Goal: Transaction & Acquisition: Book appointment/travel/reservation

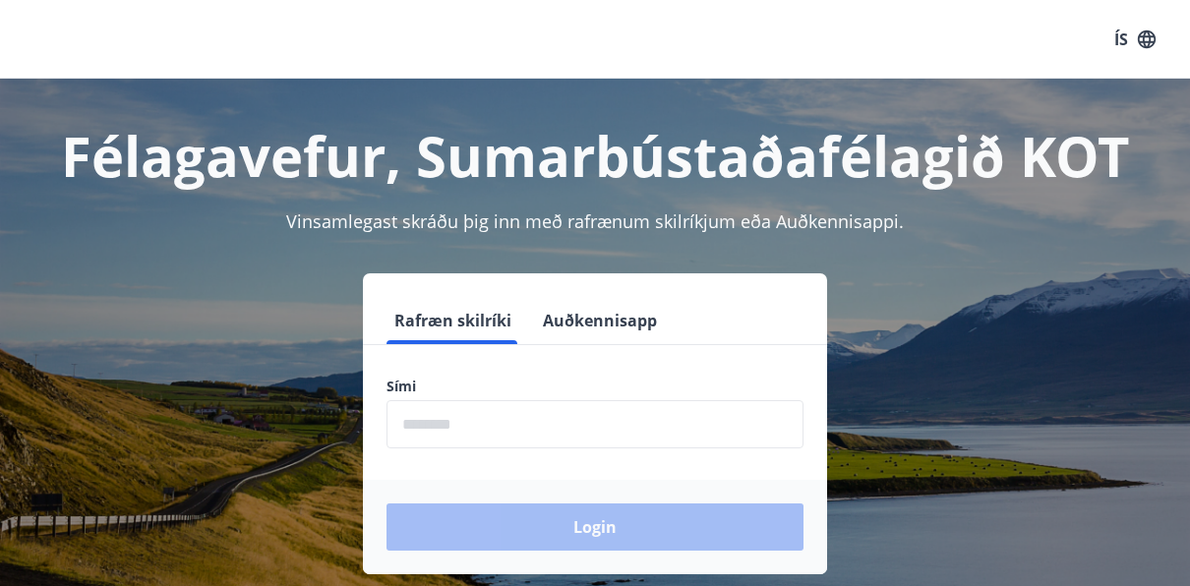
click at [455, 422] on input "phone" at bounding box center [595, 424] width 417 height 48
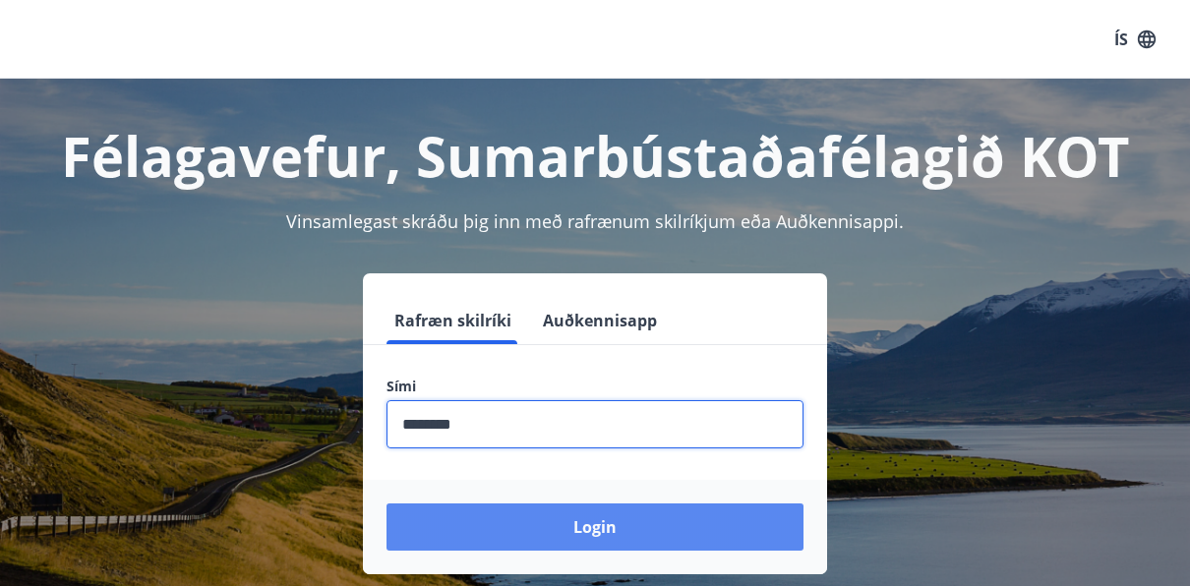
type input "********"
click at [646, 537] on button "Login" at bounding box center [595, 527] width 417 height 47
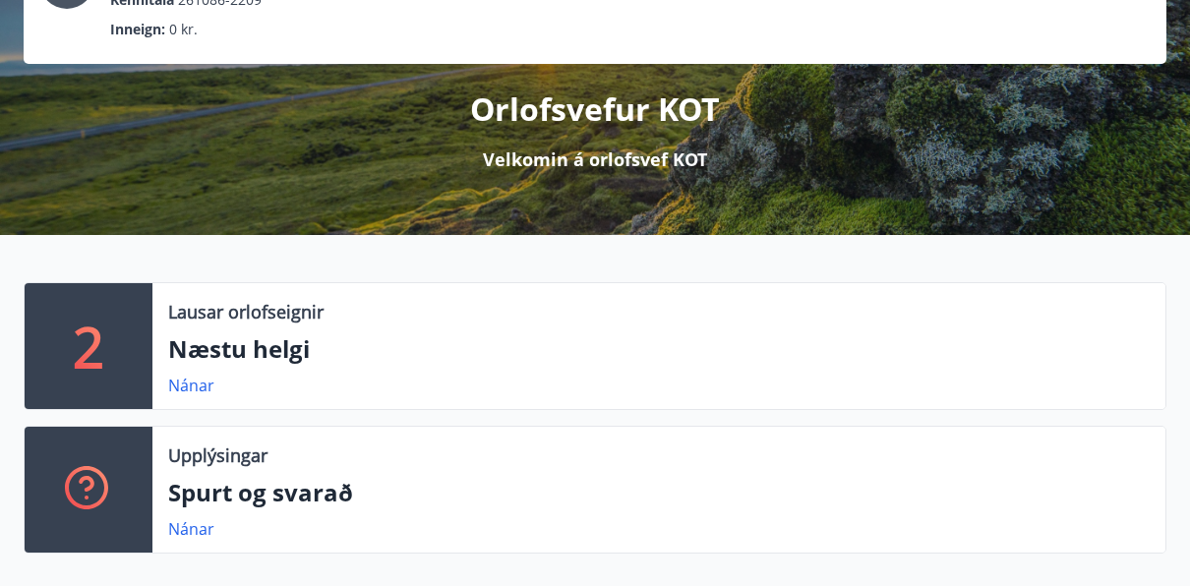
scroll to position [209, 0]
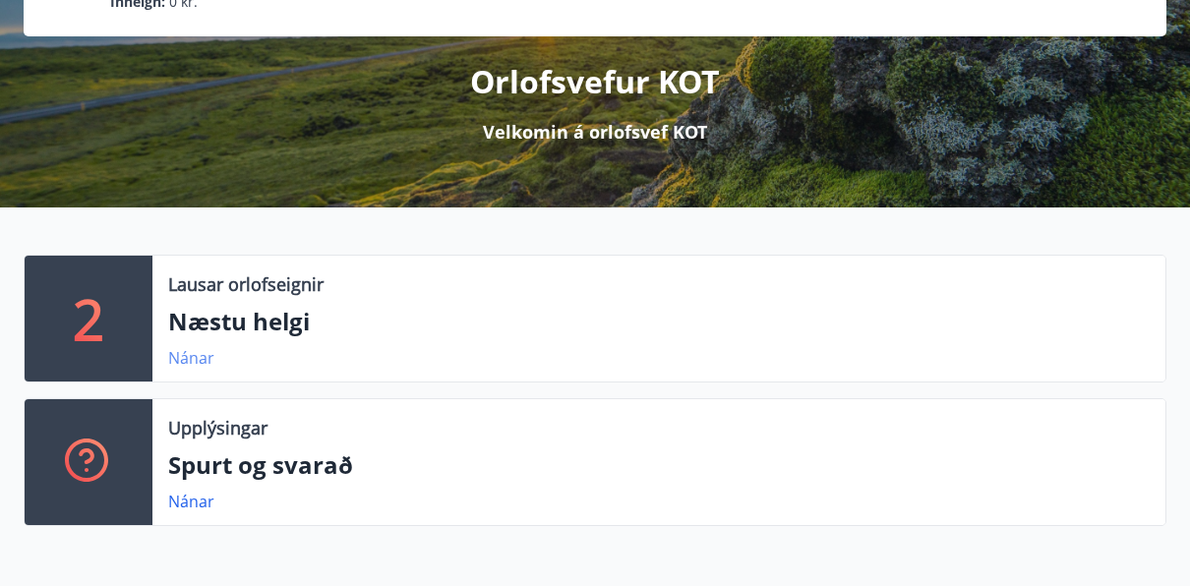
click at [199, 358] on link "Nánar" at bounding box center [191, 358] width 46 height 22
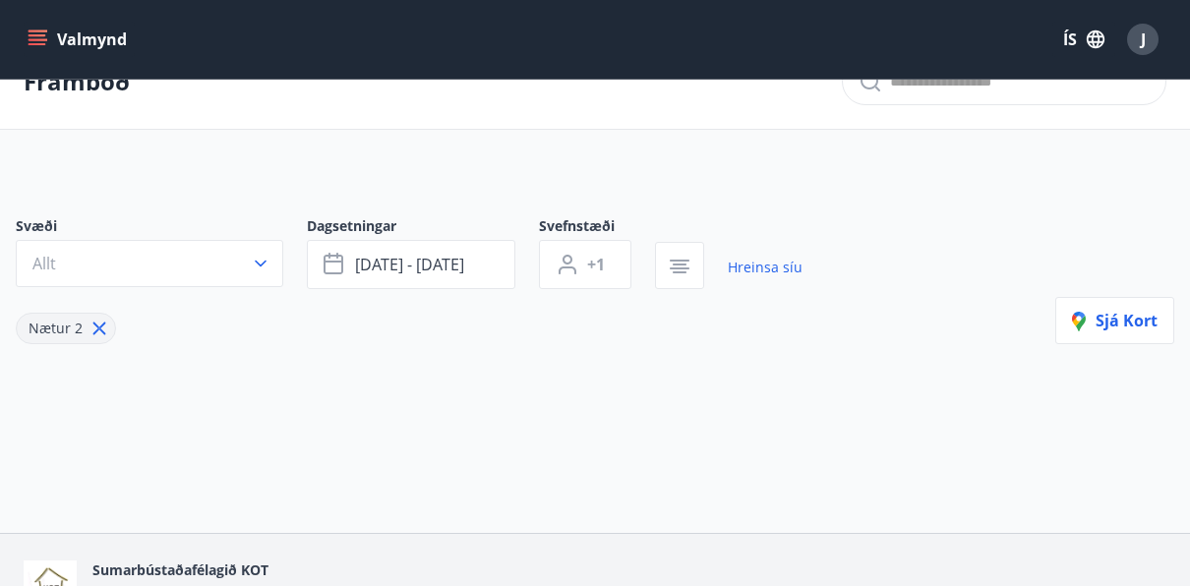
scroll to position [45, 0]
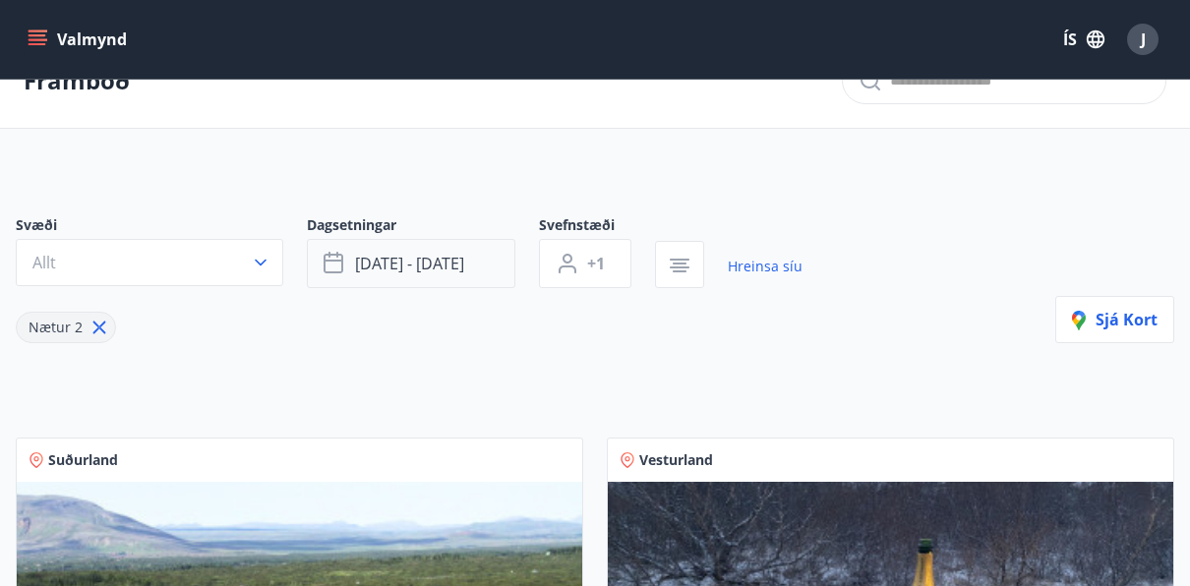
click at [381, 270] on span "ágú 29 - sep 01" at bounding box center [409, 264] width 109 height 22
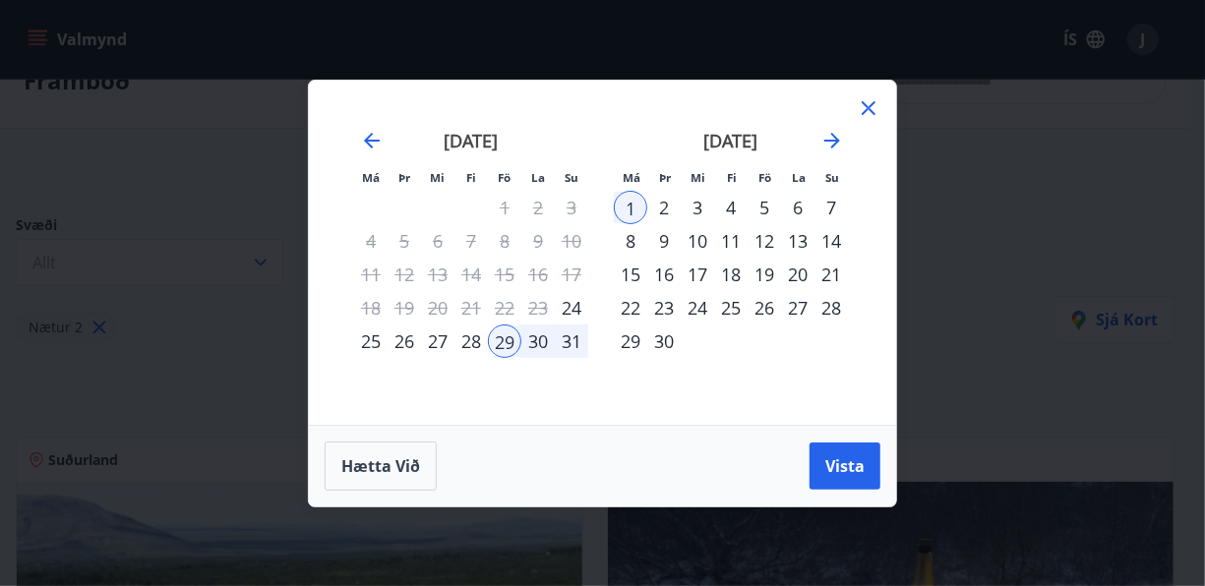
click at [497, 346] on div "29" at bounding box center [504, 341] width 33 height 33
click at [570, 339] on div "31" at bounding box center [571, 341] width 33 height 33
click at [842, 468] on span "Vista" at bounding box center [844, 466] width 39 height 22
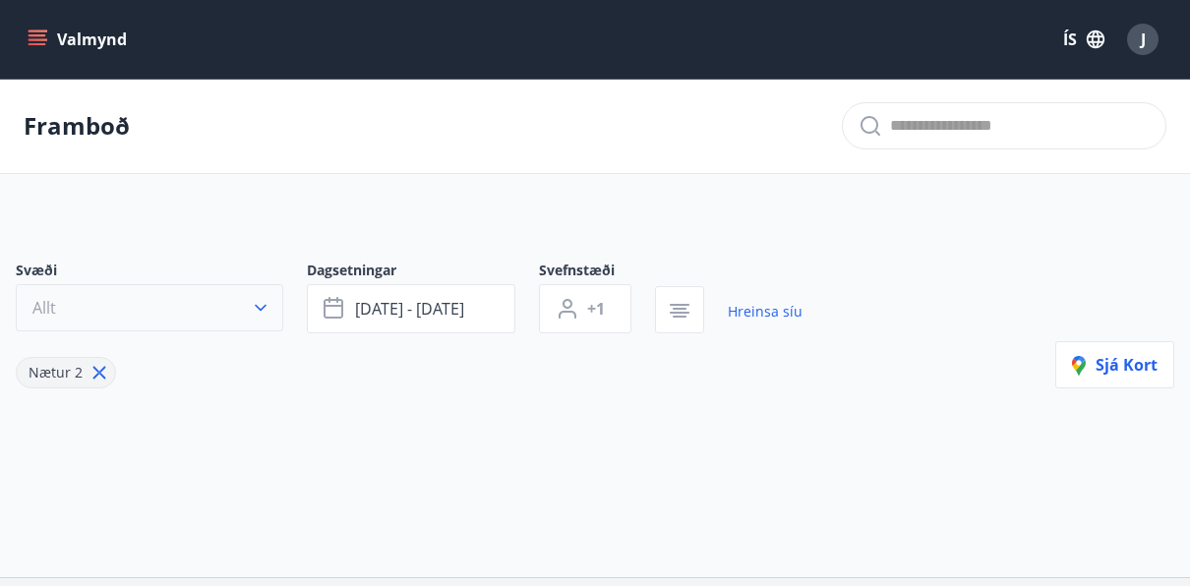
click at [274, 299] on button "Allt" at bounding box center [150, 307] width 268 height 47
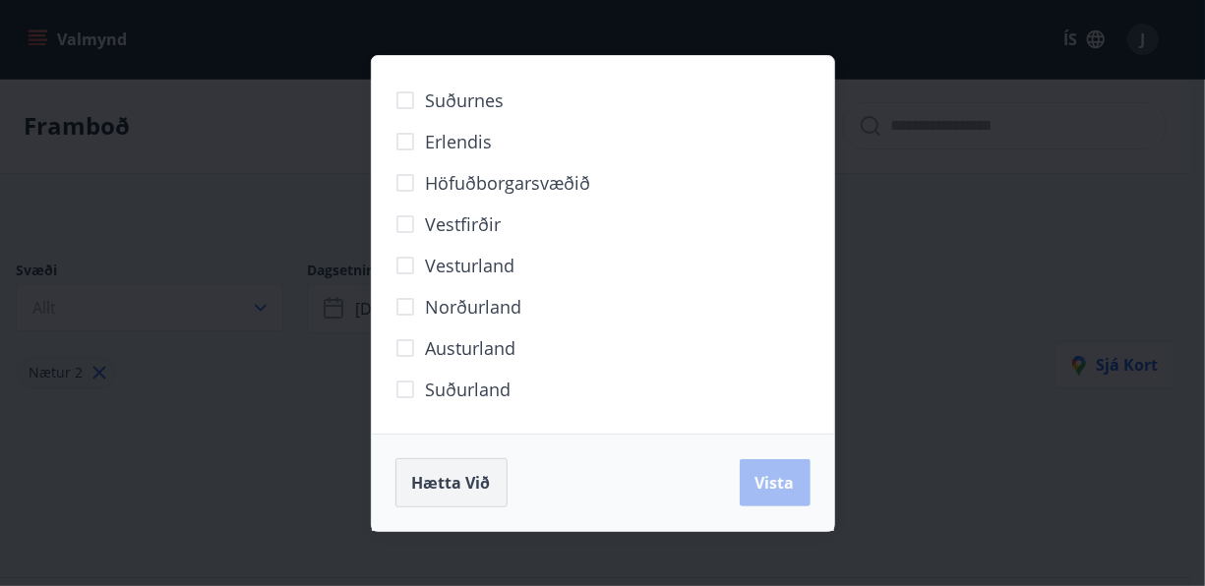
click at [469, 476] on span "Hætta við" at bounding box center [451, 483] width 79 height 22
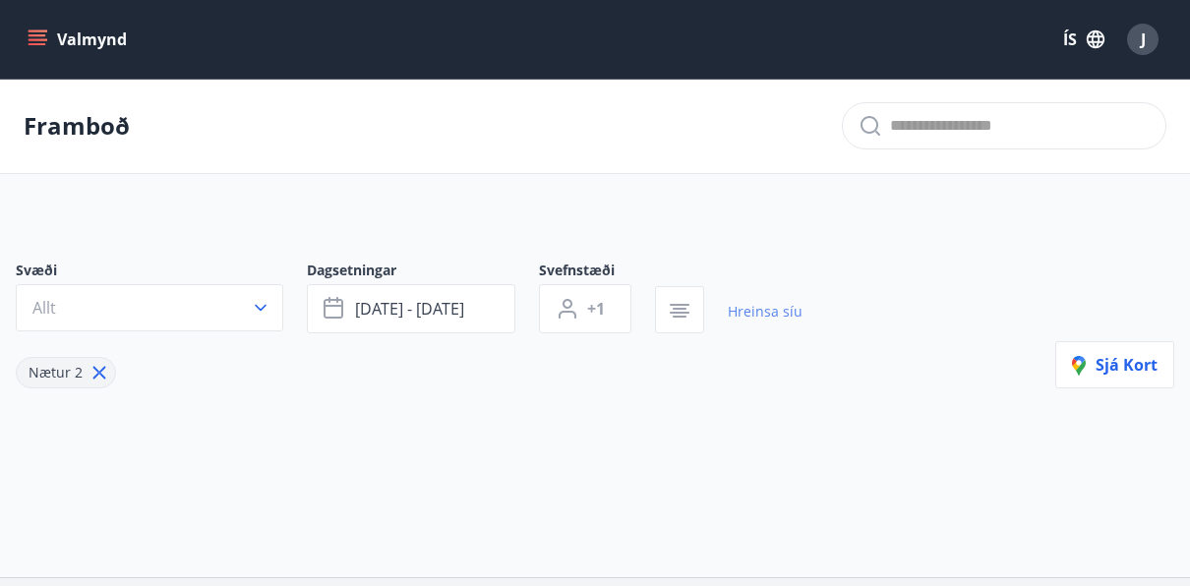
click at [786, 318] on link "Hreinsa síu" at bounding box center [765, 311] width 75 height 43
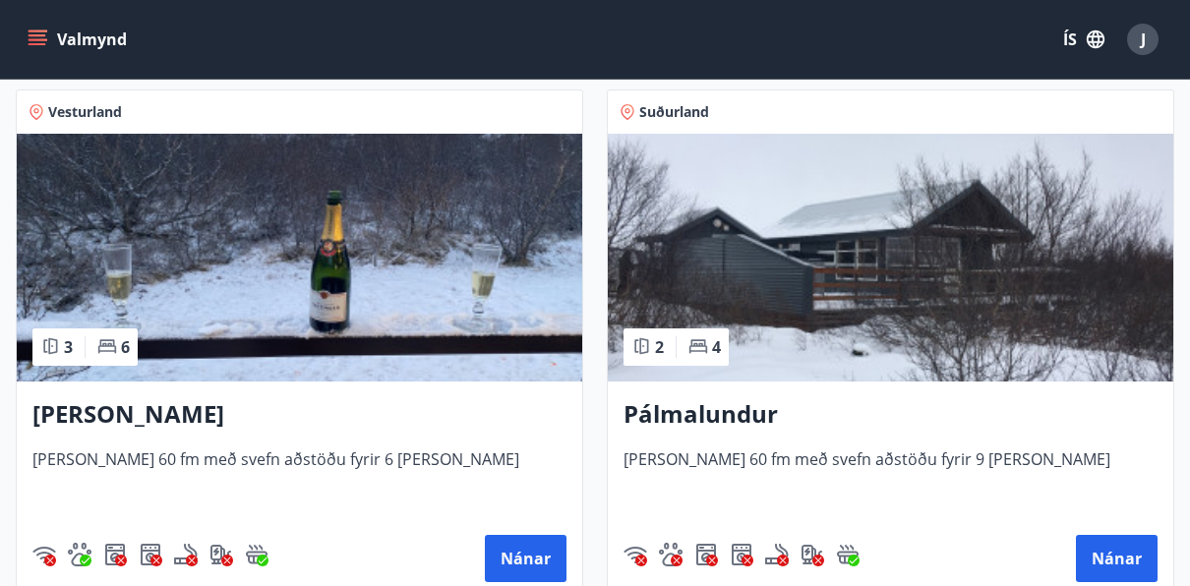
scroll to position [880, 0]
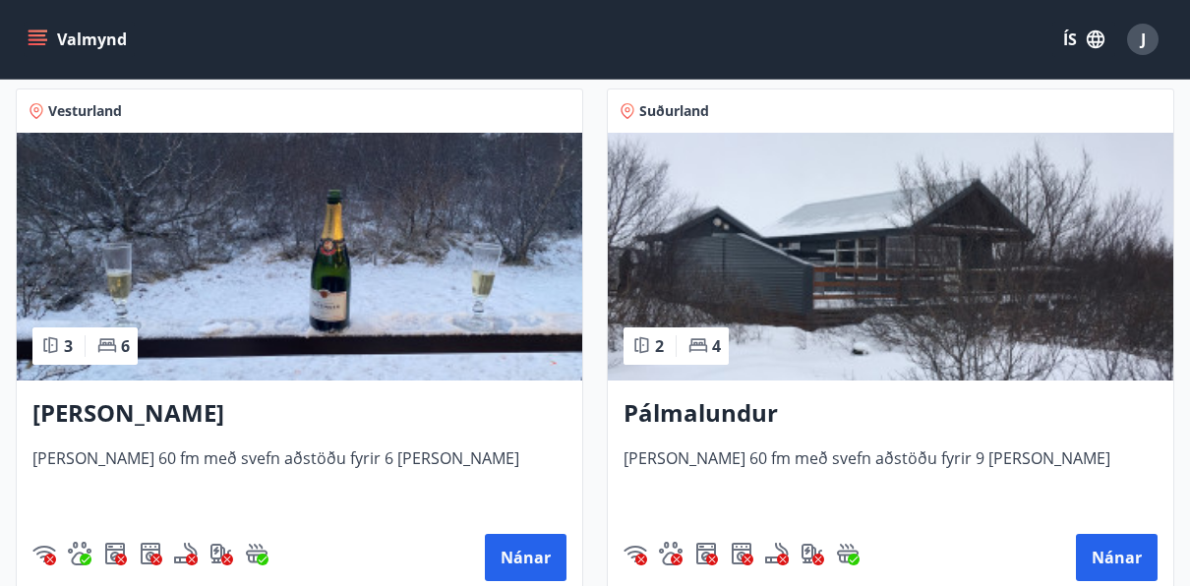
click at [384, 263] on img at bounding box center [300, 257] width 566 height 248
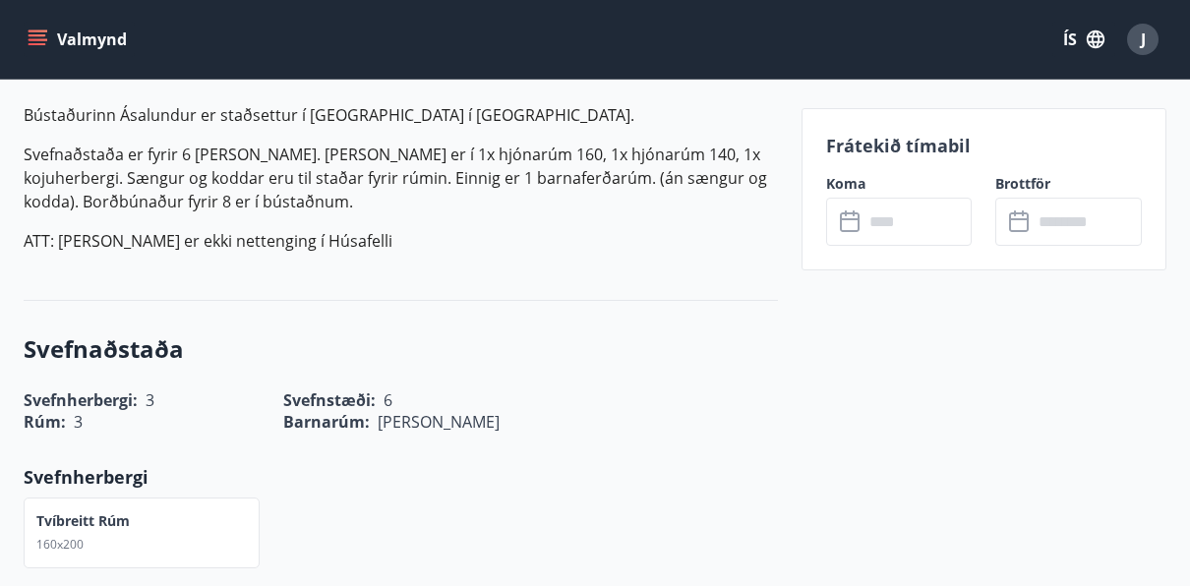
scroll to position [638, 0]
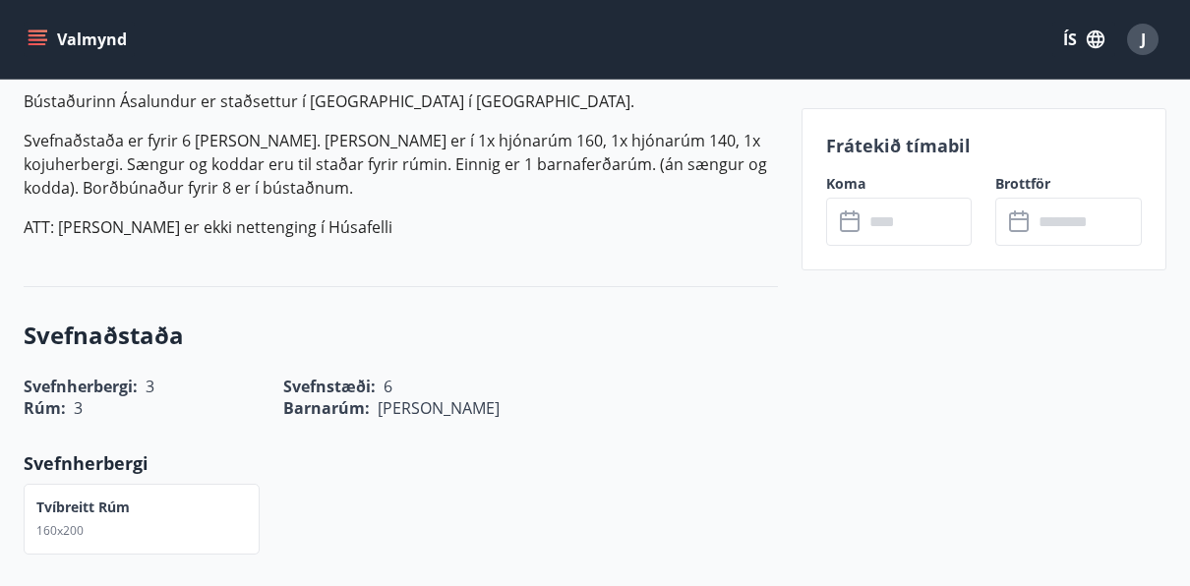
click at [920, 225] on input "text" at bounding box center [918, 222] width 109 height 48
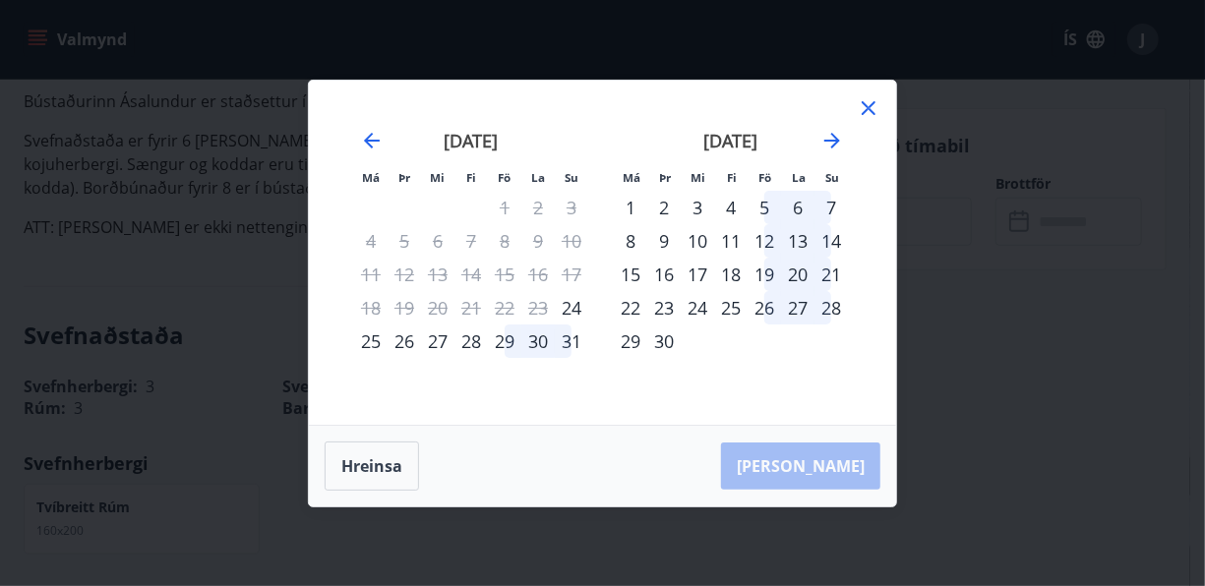
click at [499, 340] on div "29" at bounding box center [504, 341] width 33 height 33
click at [573, 342] on div "31" at bounding box center [571, 341] width 33 height 33
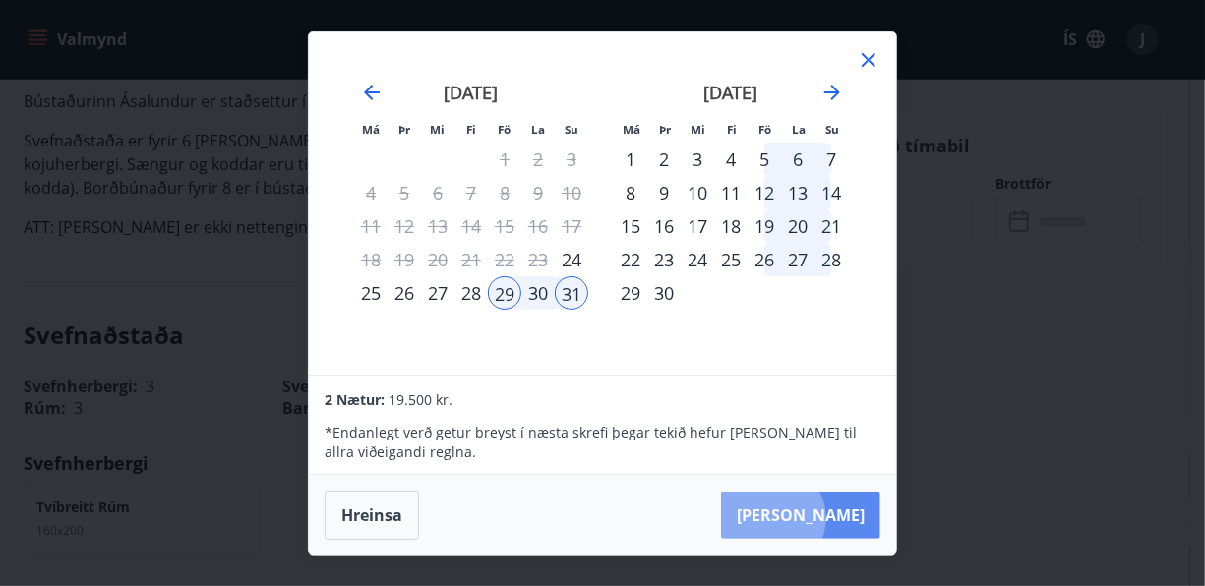
click at [831, 517] on button "Taka Frá" at bounding box center [800, 515] width 159 height 47
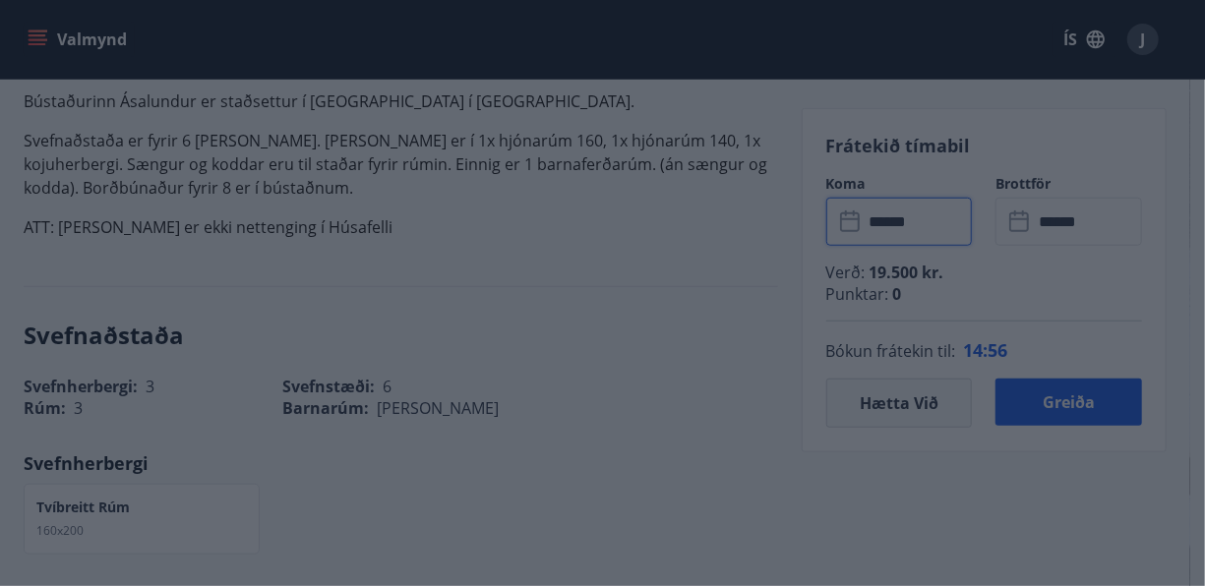
type input "******"
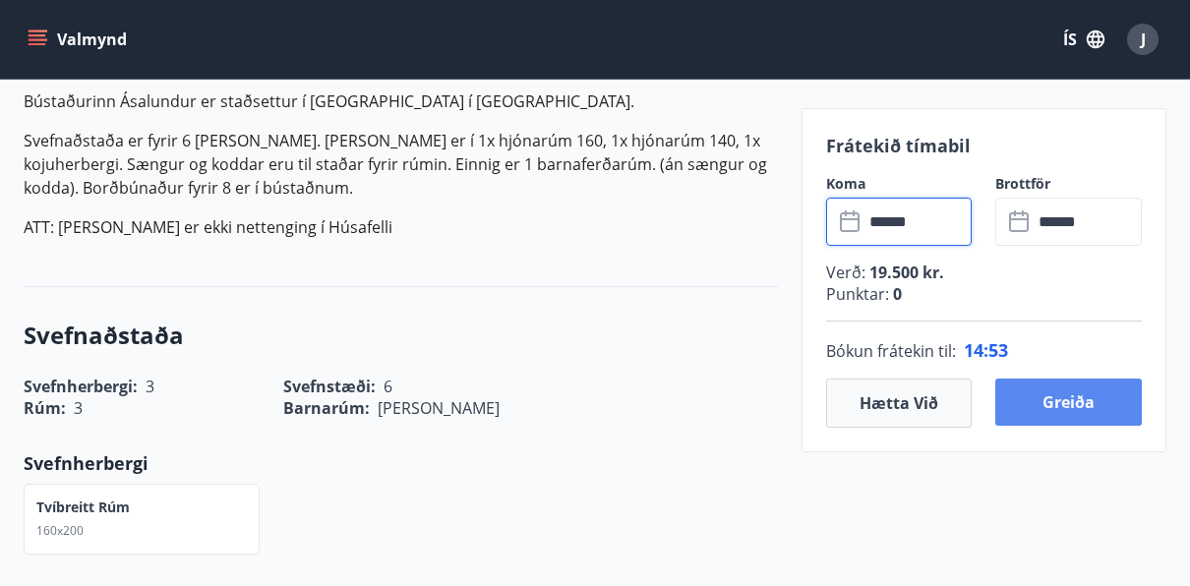
click at [1079, 413] on button "Greiða" at bounding box center [1068, 402] width 147 height 47
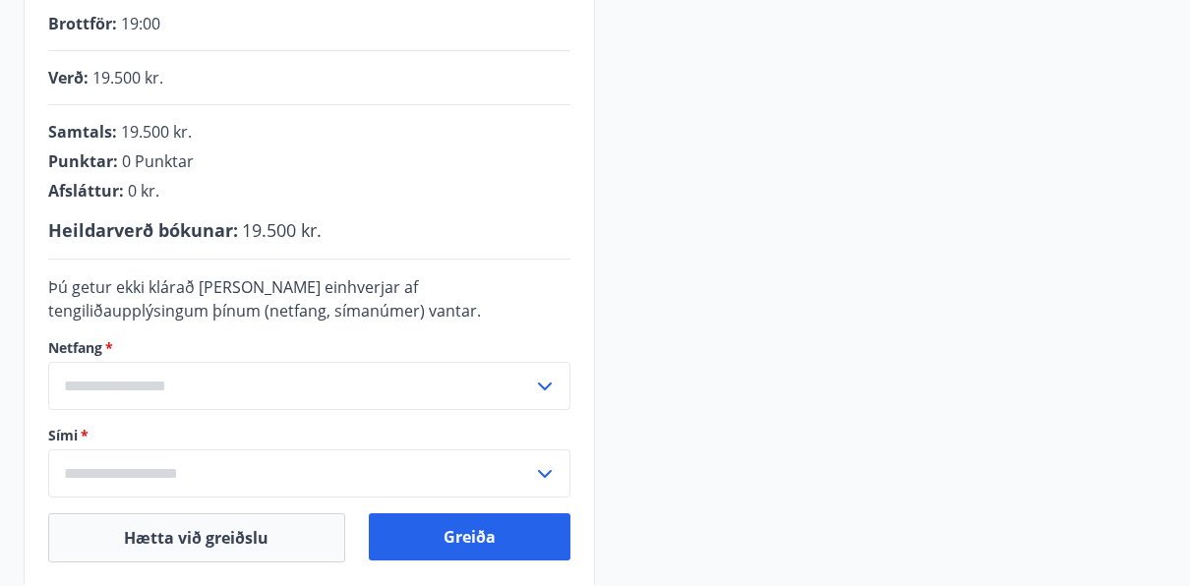
scroll to position [457, 0]
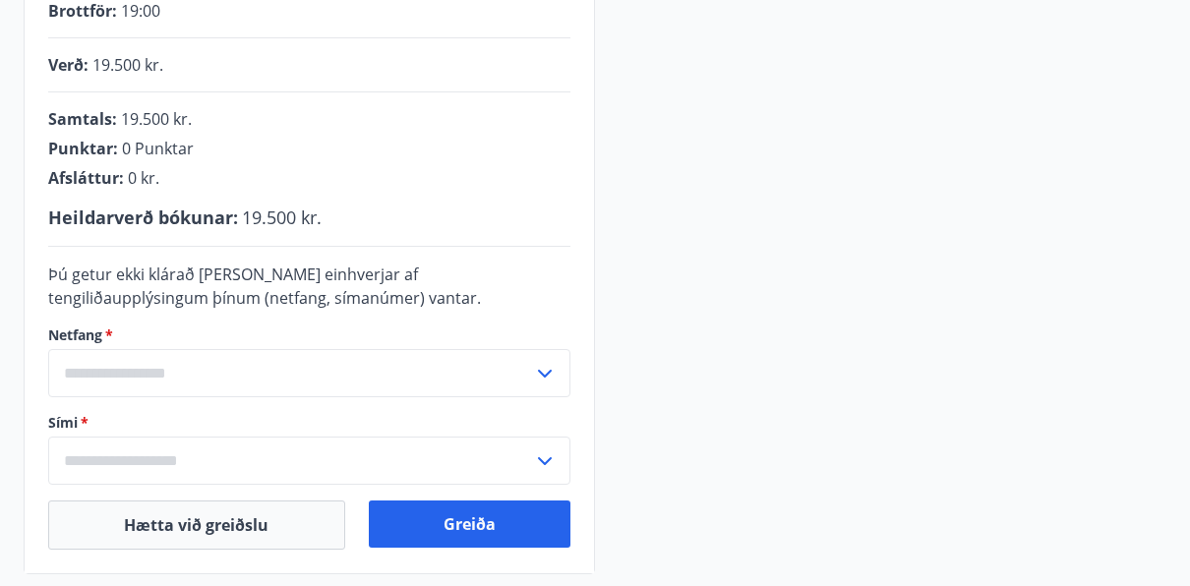
click at [213, 384] on input "text" at bounding box center [290, 373] width 485 height 48
click at [115, 366] on input "text" at bounding box center [290, 373] width 485 height 48
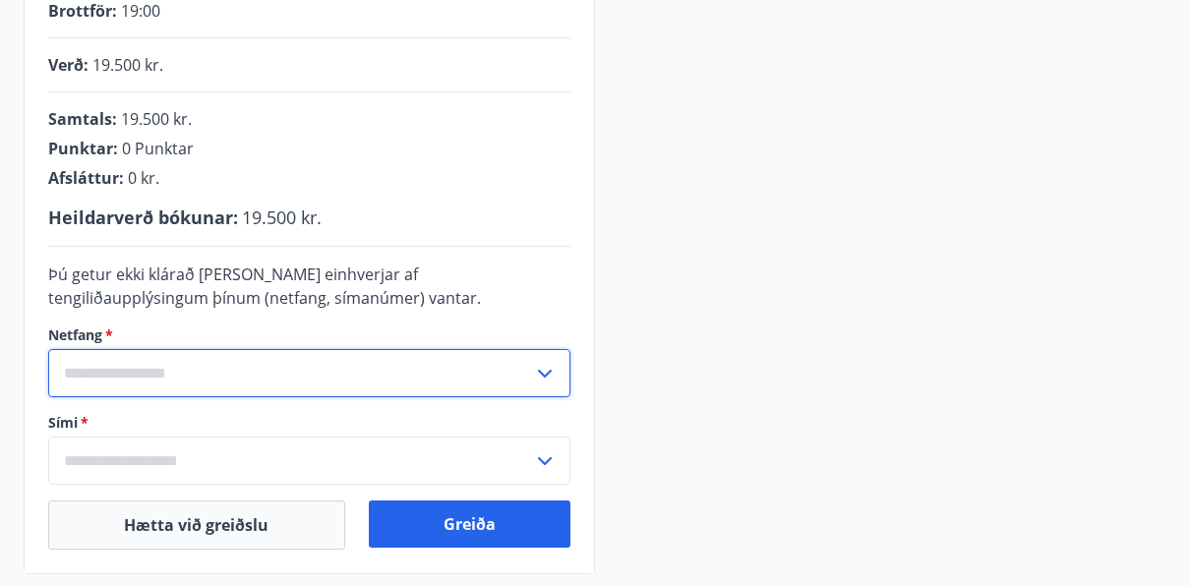
click at [143, 454] on input "text" at bounding box center [290, 461] width 485 height 48
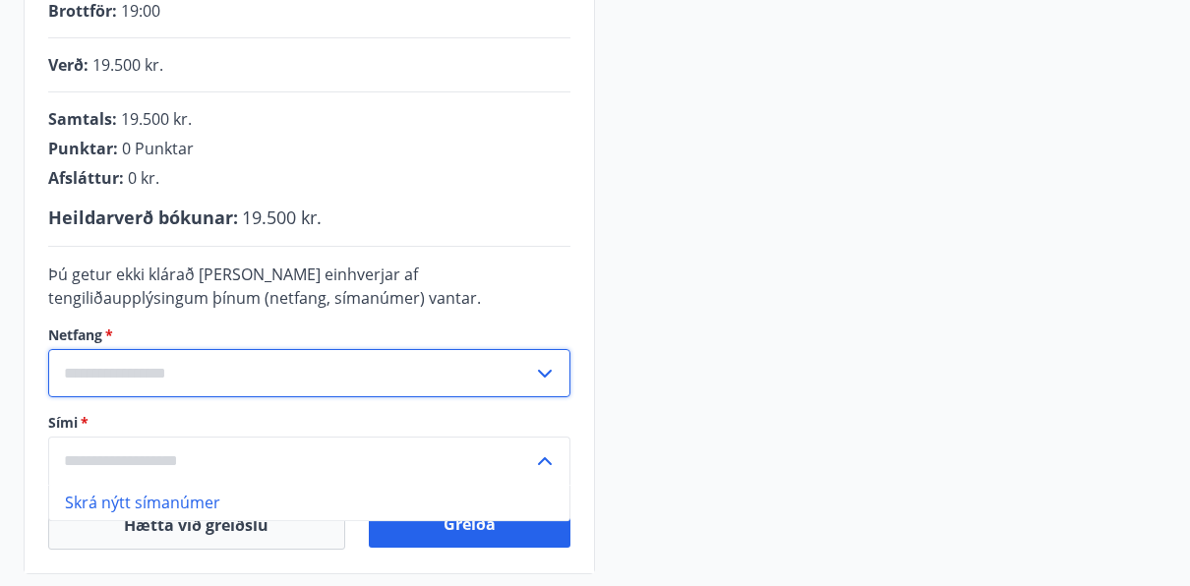
click at [164, 359] on input "text" at bounding box center [290, 373] width 485 height 48
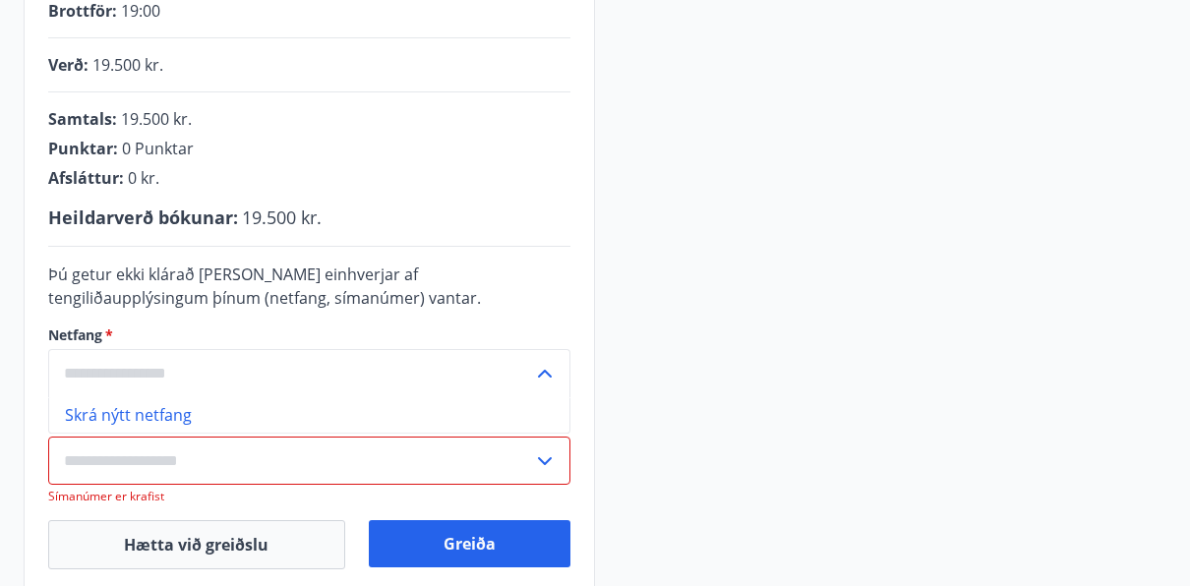
click at [160, 409] on li "Skrá nýtt netfang" at bounding box center [309, 414] width 520 height 35
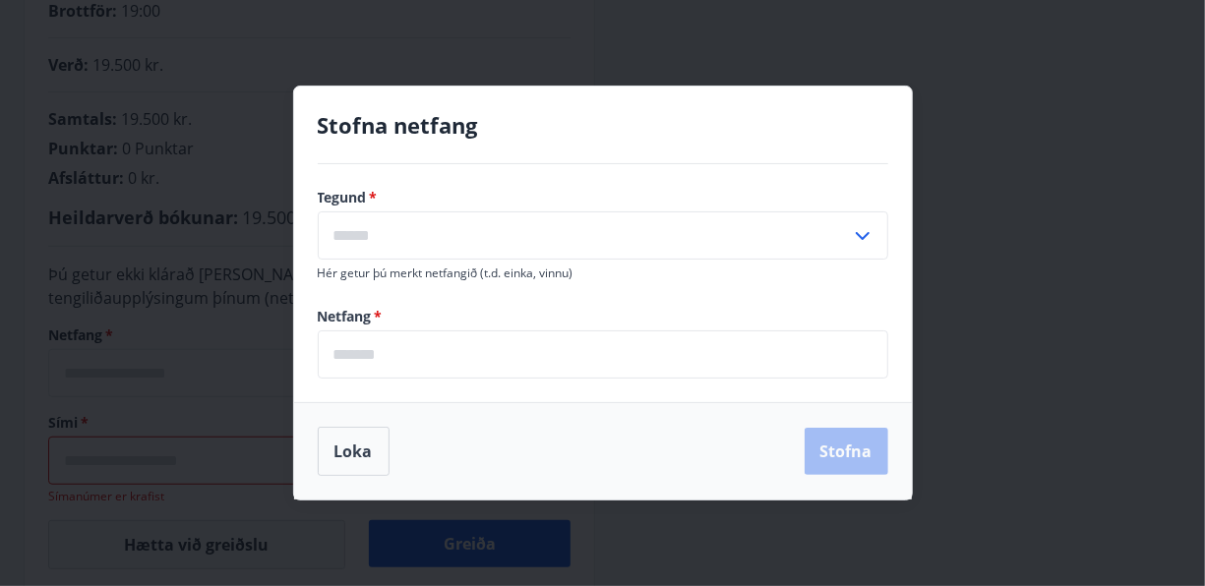
click at [450, 242] on input "text" at bounding box center [584, 235] width 533 height 48
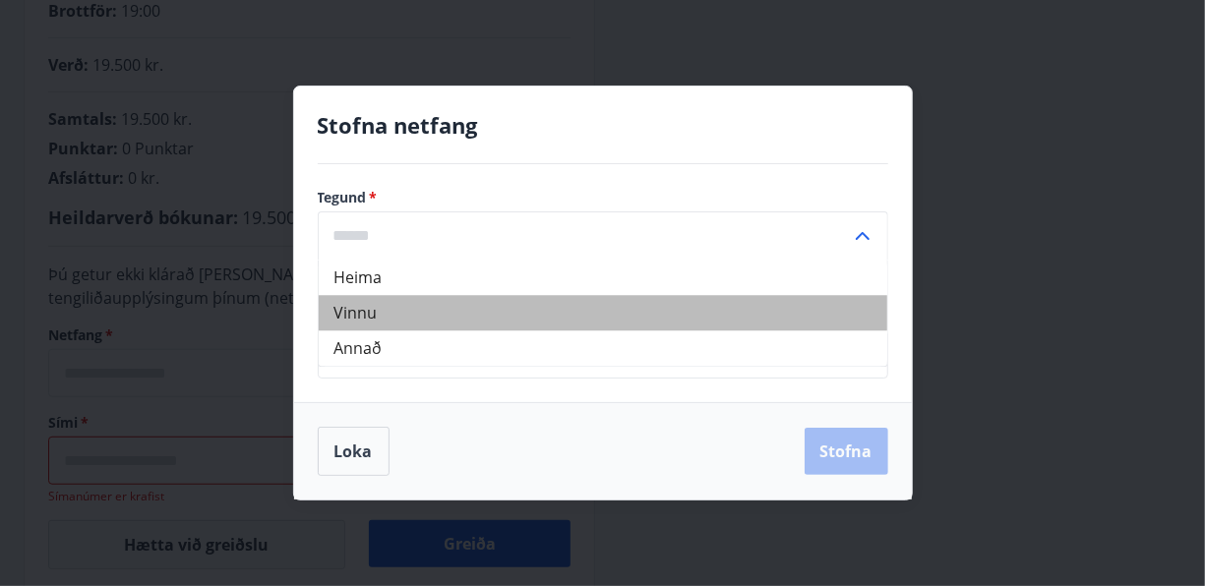
click at [353, 323] on li "Vinnu" at bounding box center [603, 312] width 569 height 35
type input "*****"
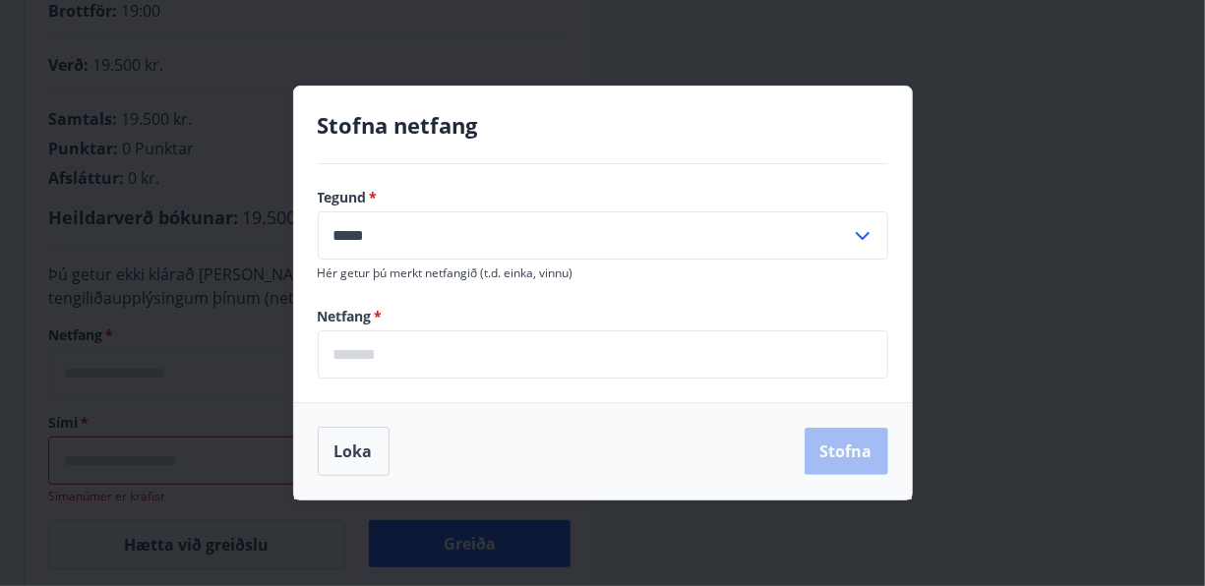
click at [406, 368] on input "email" at bounding box center [603, 354] width 571 height 48
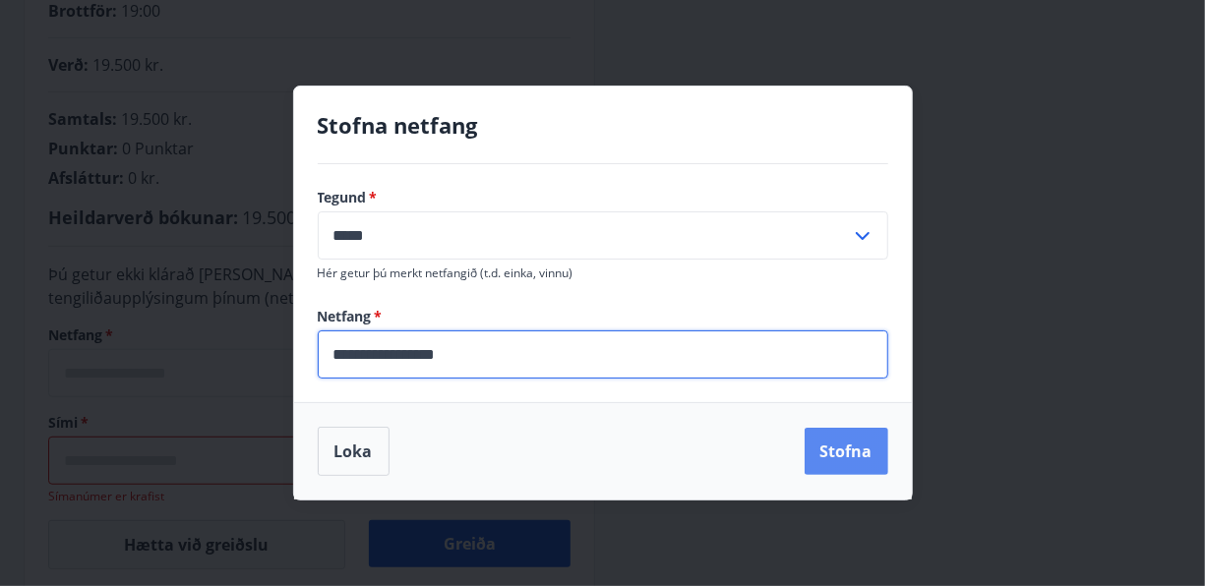
type input "**********"
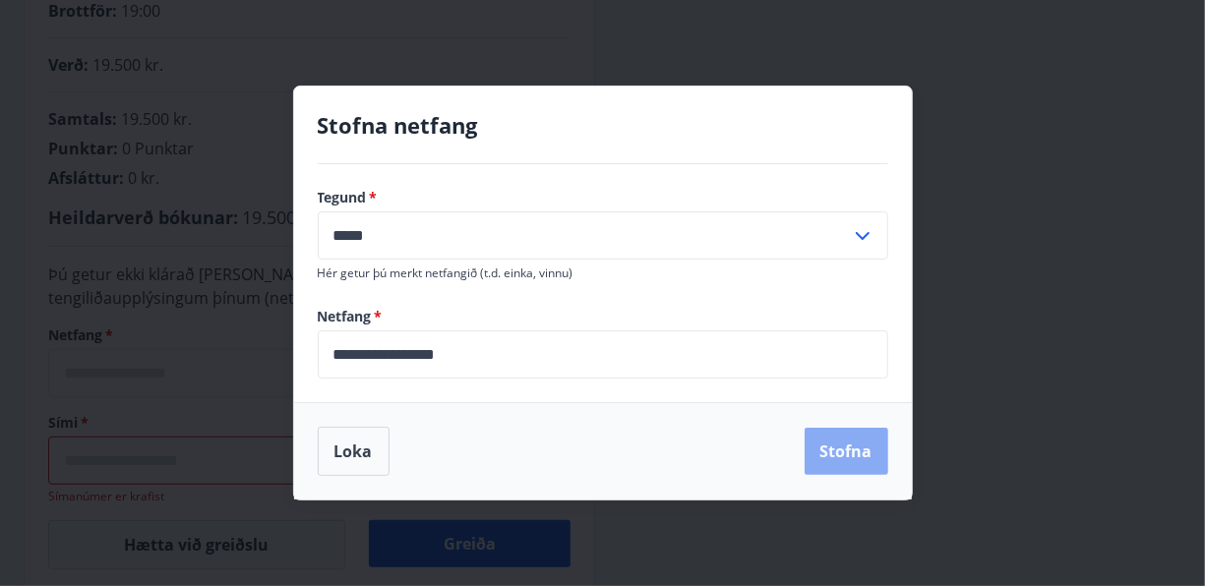
click at [862, 464] on button "Stofna" at bounding box center [847, 451] width 84 height 47
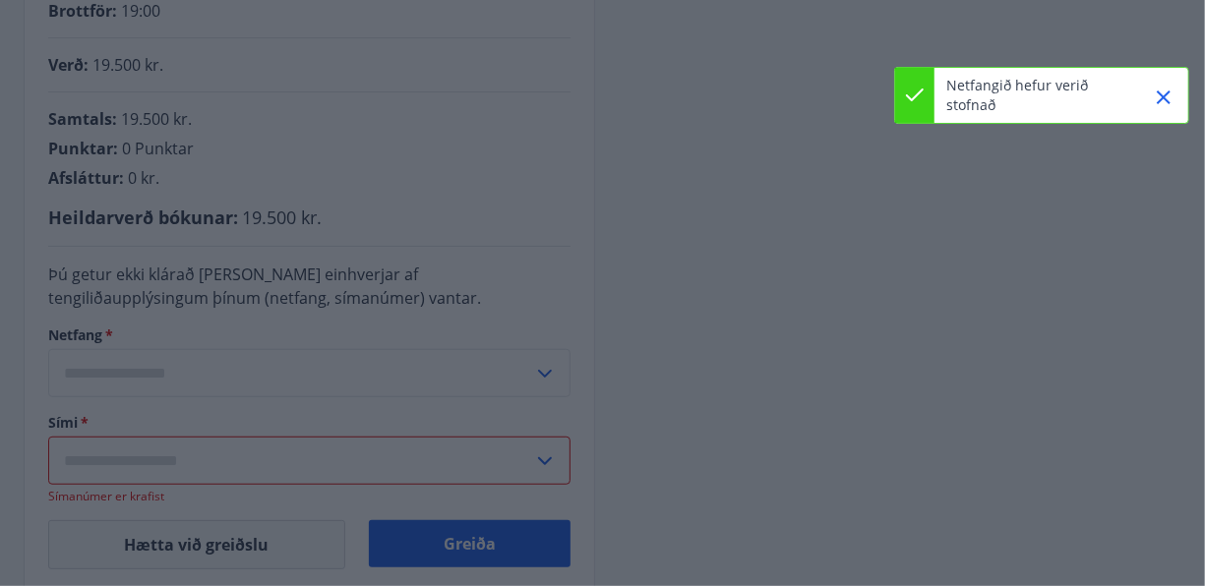
type input "**********"
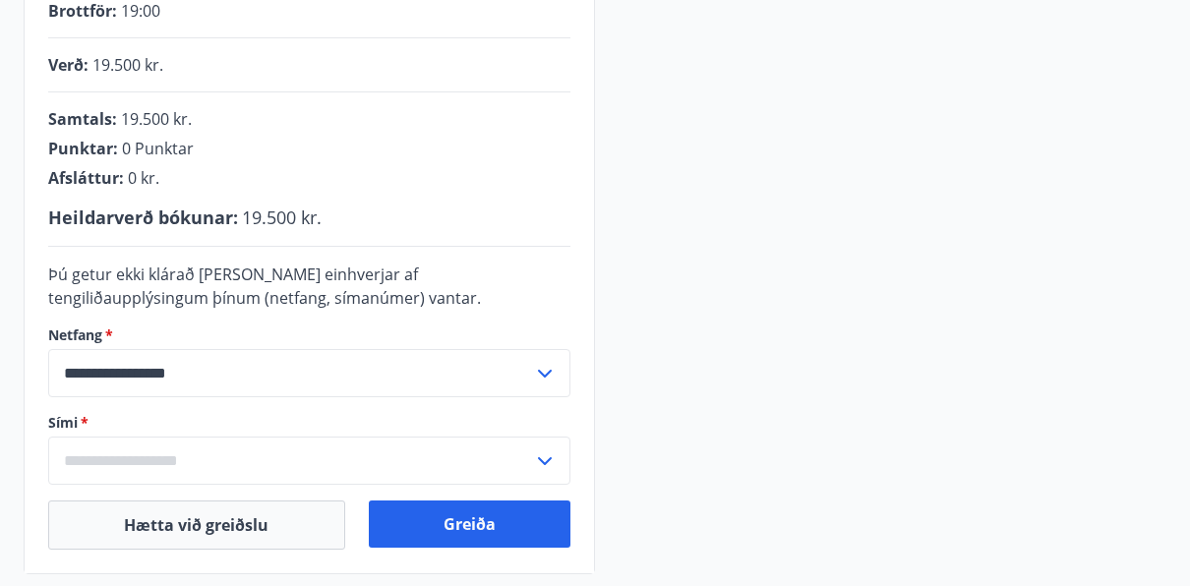
click at [197, 445] on input "text" at bounding box center [290, 461] width 485 height 48
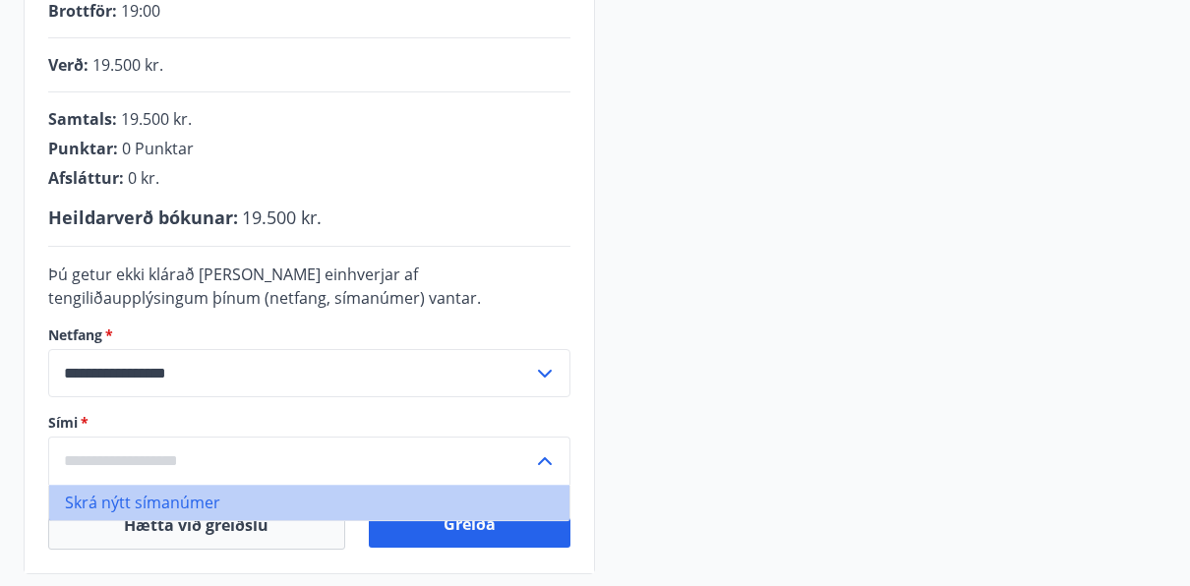
click at [180, 496] on li "Skrá nýtt símanúmer" at bounding box center [309, 502] width 520 height 35
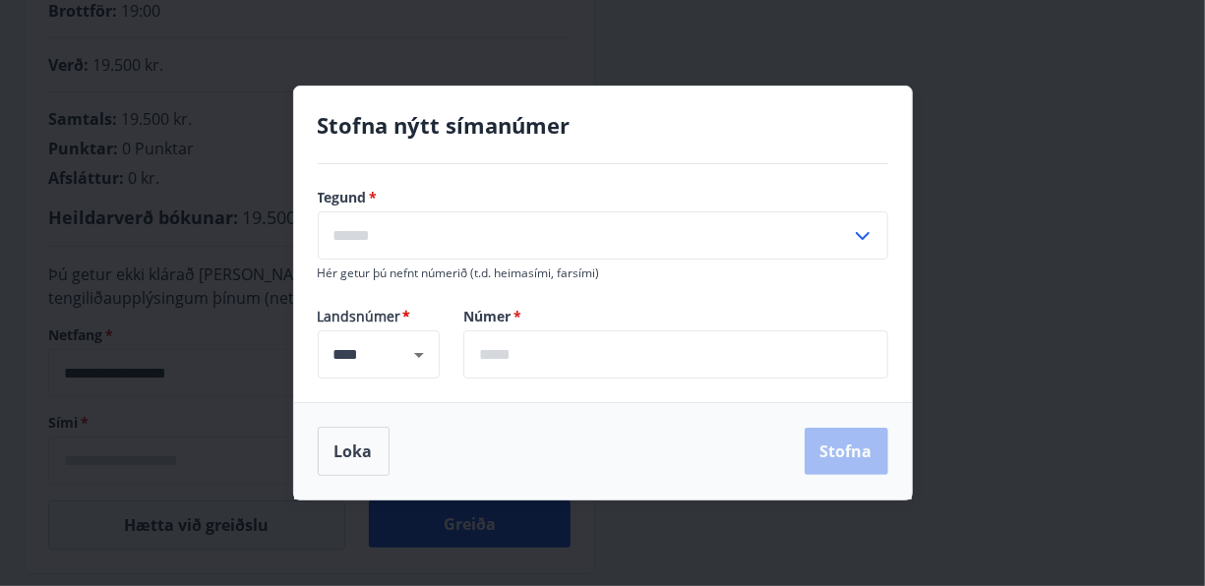
click at [479, 219] on input "text" at bounding box center [584, 235] width 533 height 48
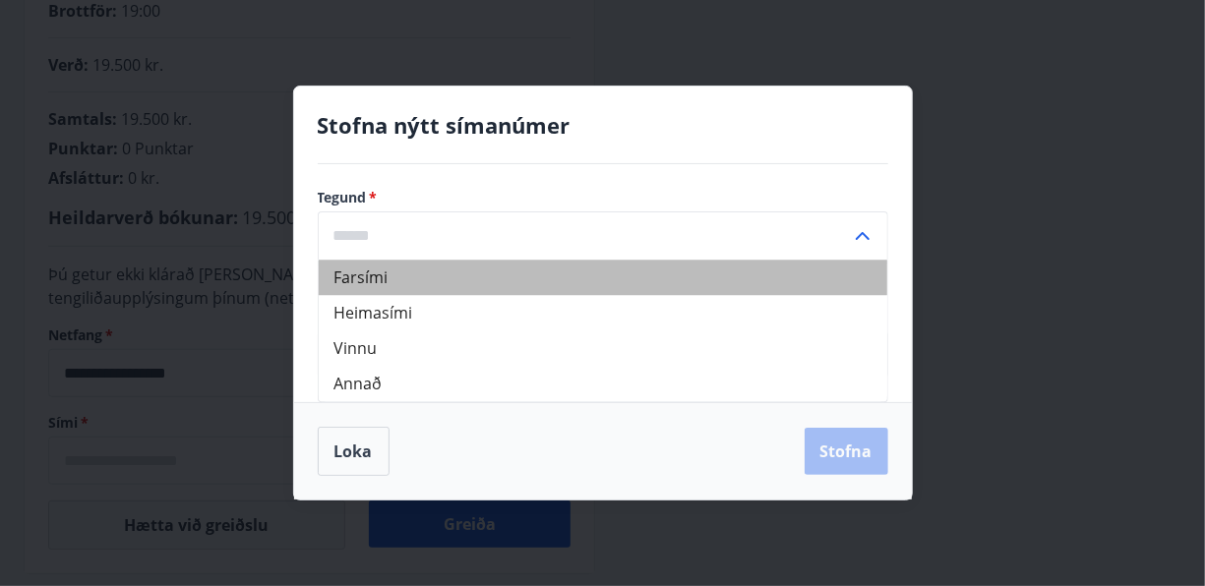
click at [347, 266] on li "Farsími" at bounding box center [603, 277] width 569 height 35
type input "*******"
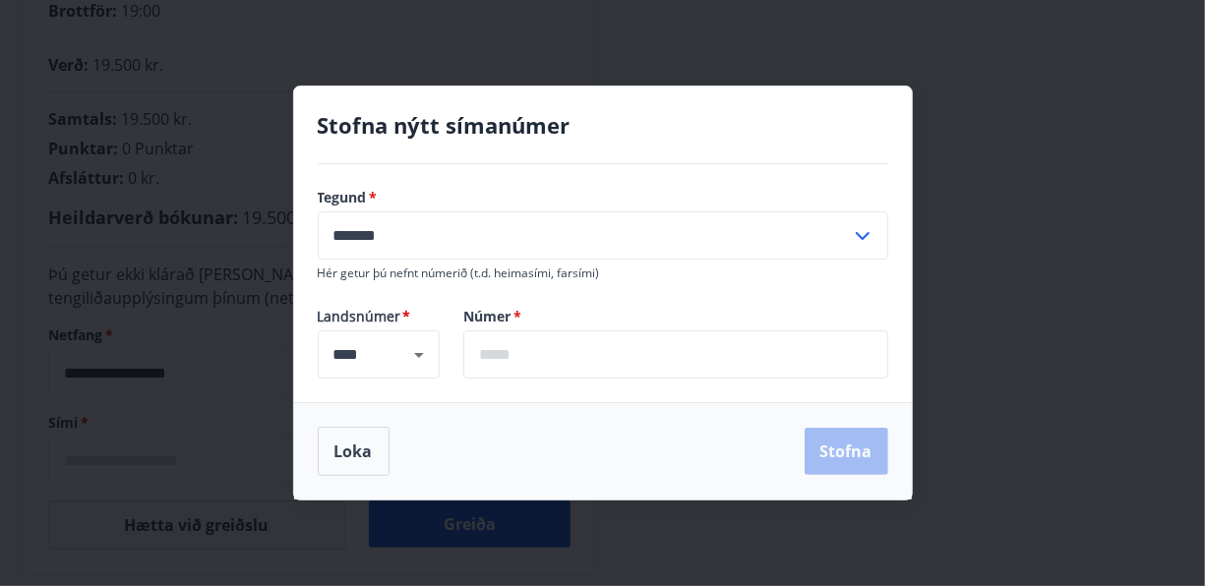
click at [597, 347] on input "text" at bounding box center [675, 354] width 425 height 48
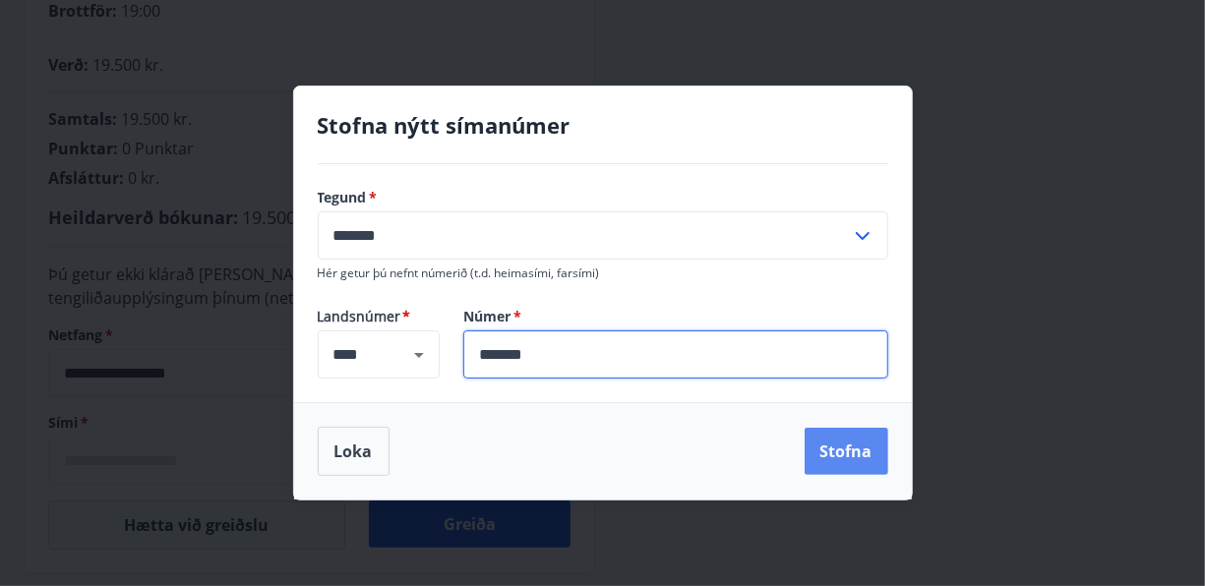
type input "*******"
click at [872, 453] on button "Stofna" at bounding box center [847, 451] width 84 height 47
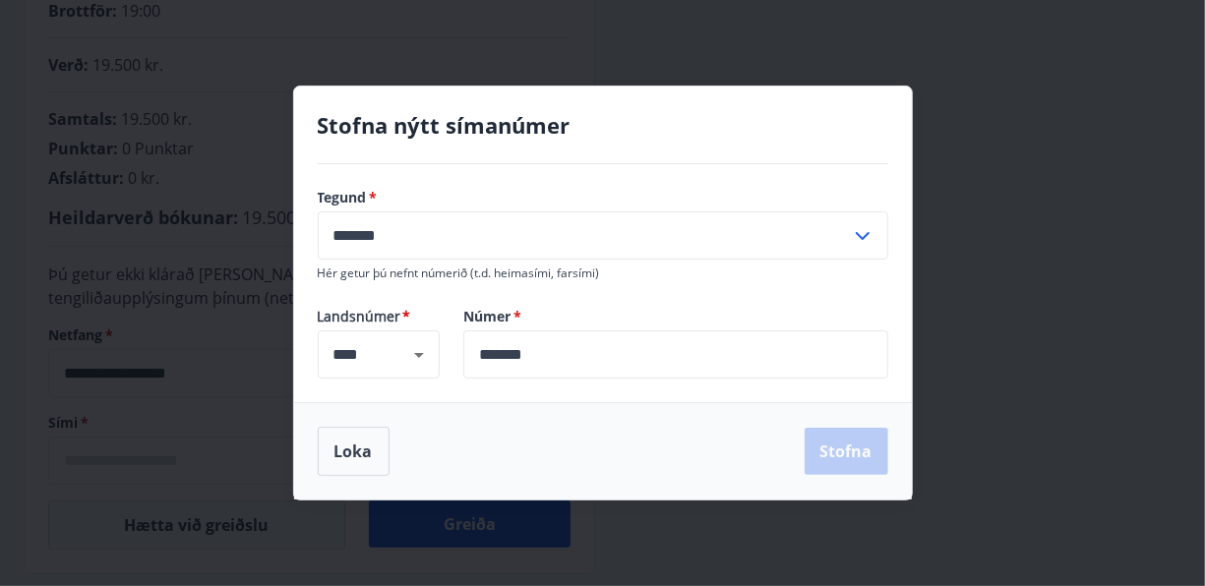
type input "**********"
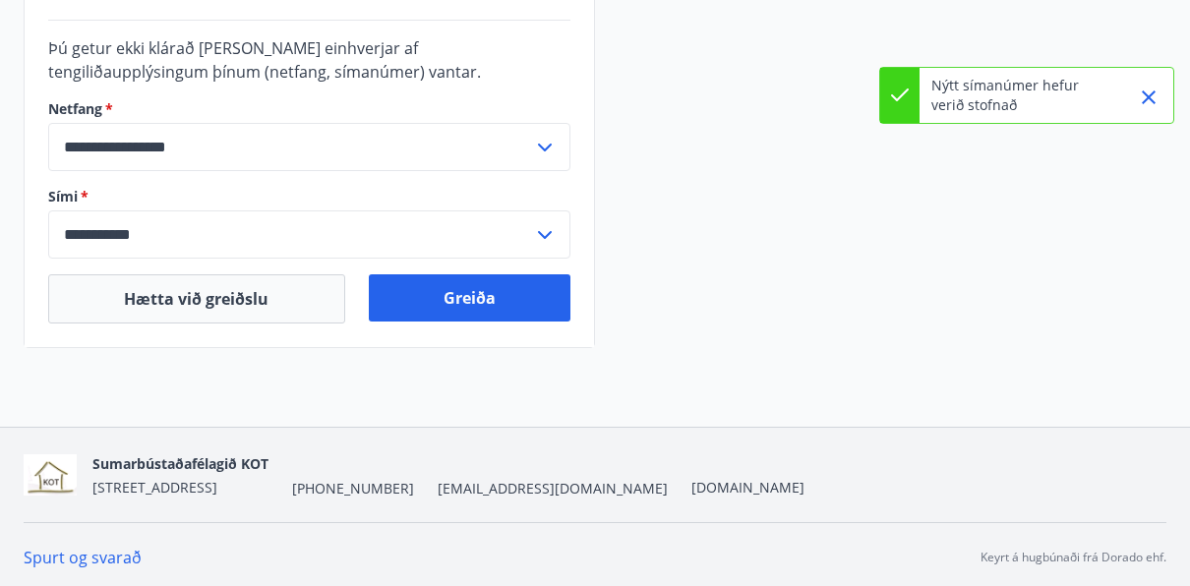
scroll to position [686, 0]
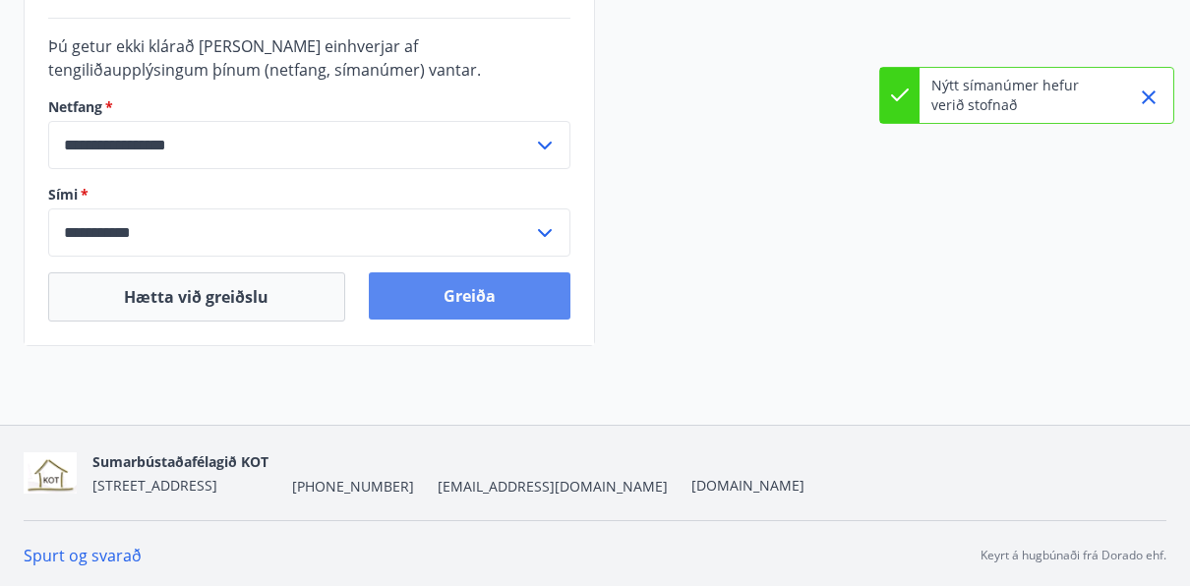
click at [501, 309] on button "Greiða" at bounding box center [470, 295] width 203 height 47
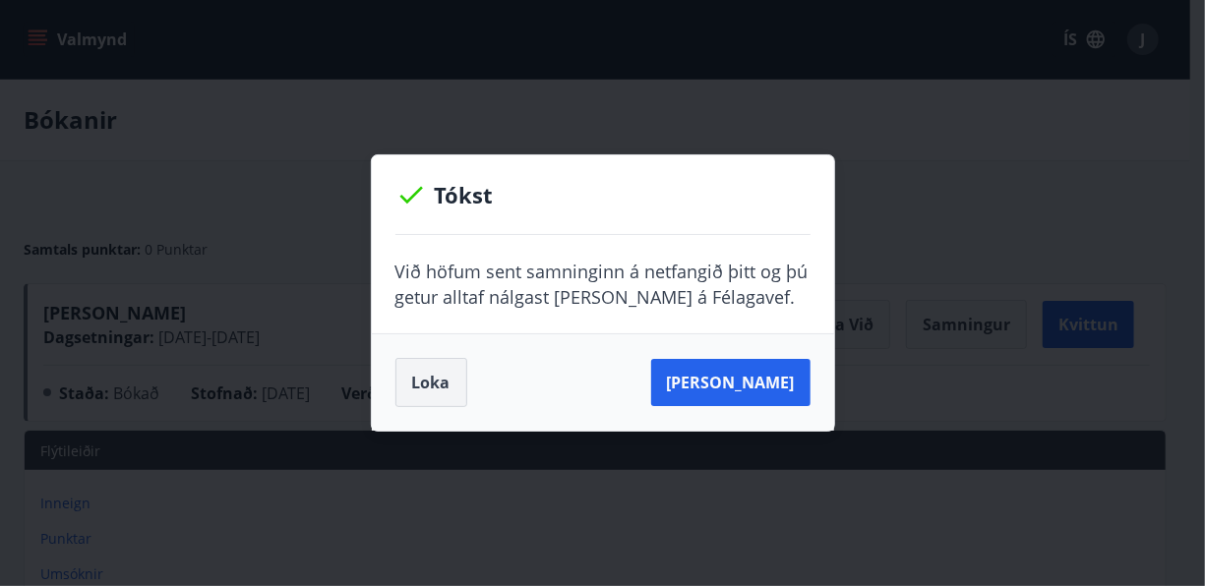
click at [416, 394] on button "Loka" at bounding box center [431, 382] width 72 height 49
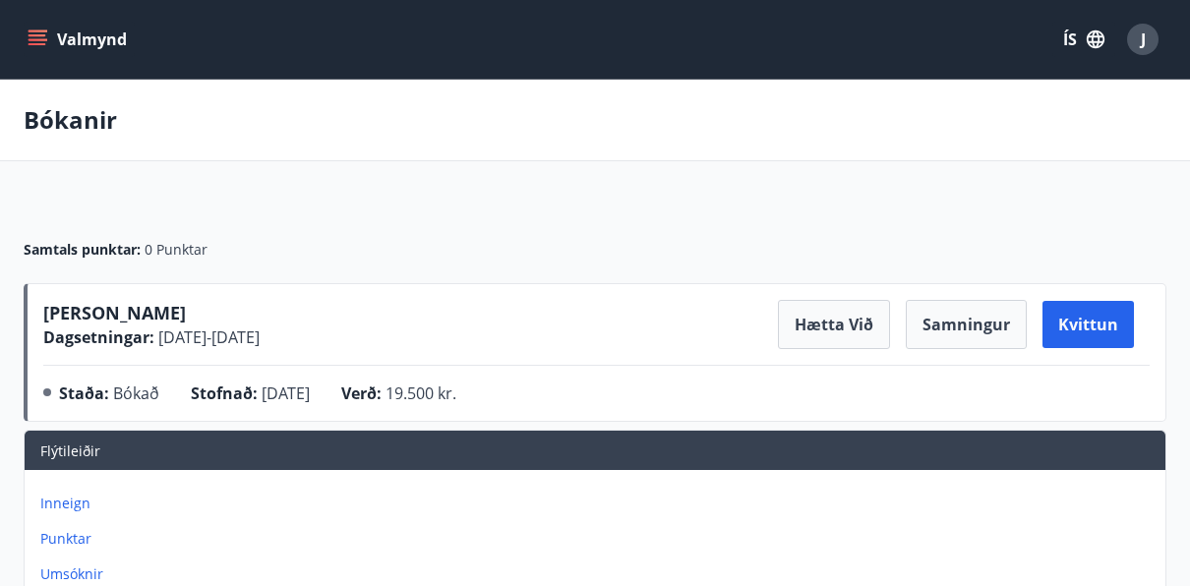
scroll to position [152, 0]
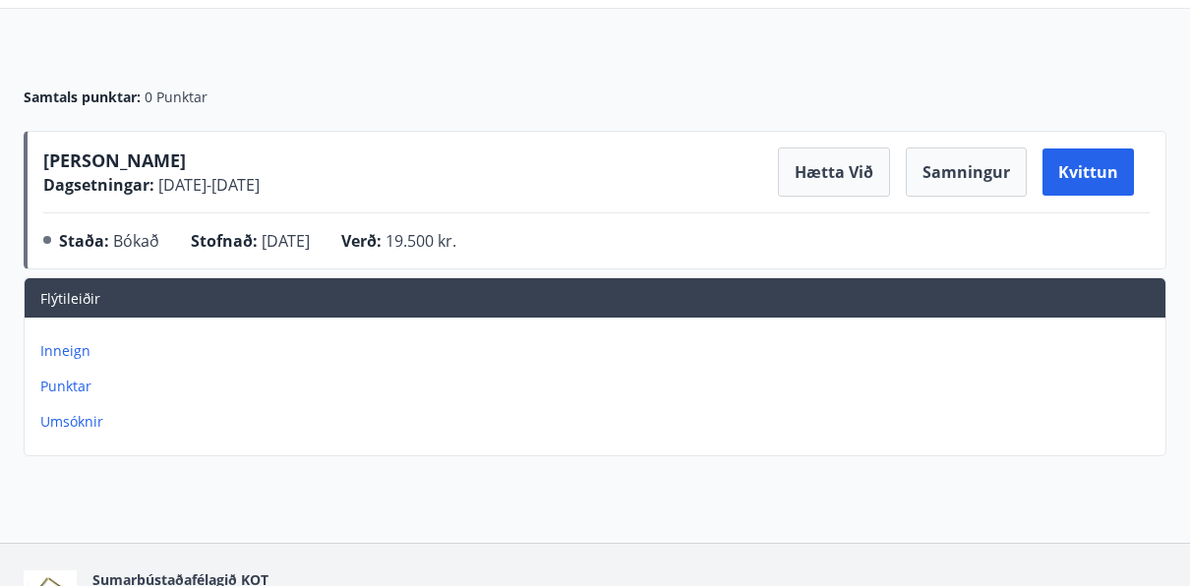
click at [172, 154] on span "[PERSON_NAME]" at bounding box center [114, 161] width 143 height 24
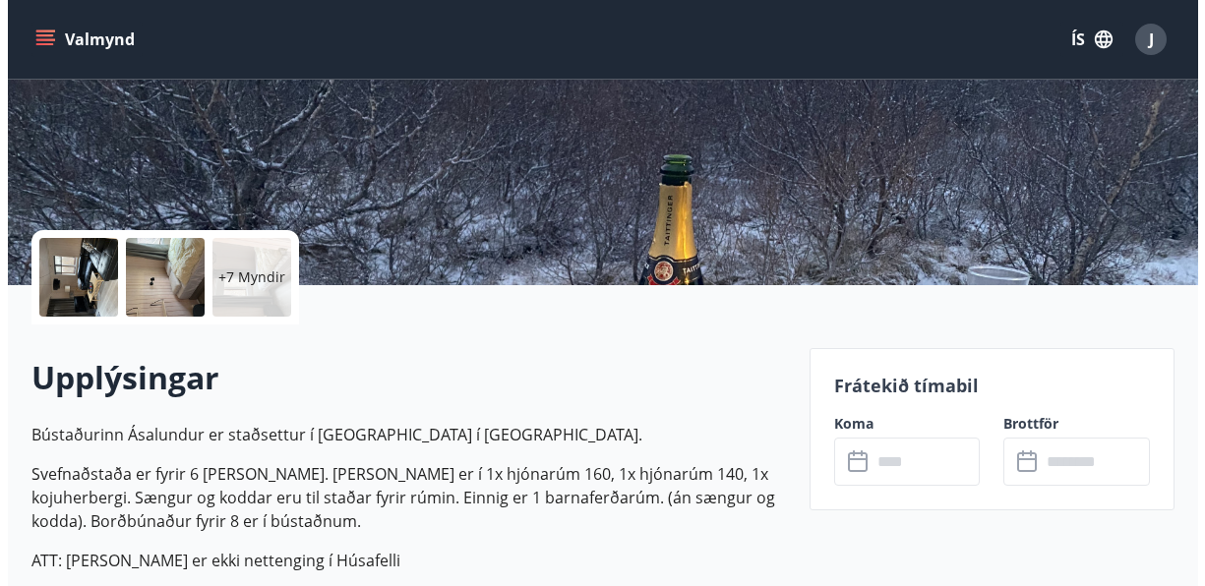
scroll to position [355, 0]
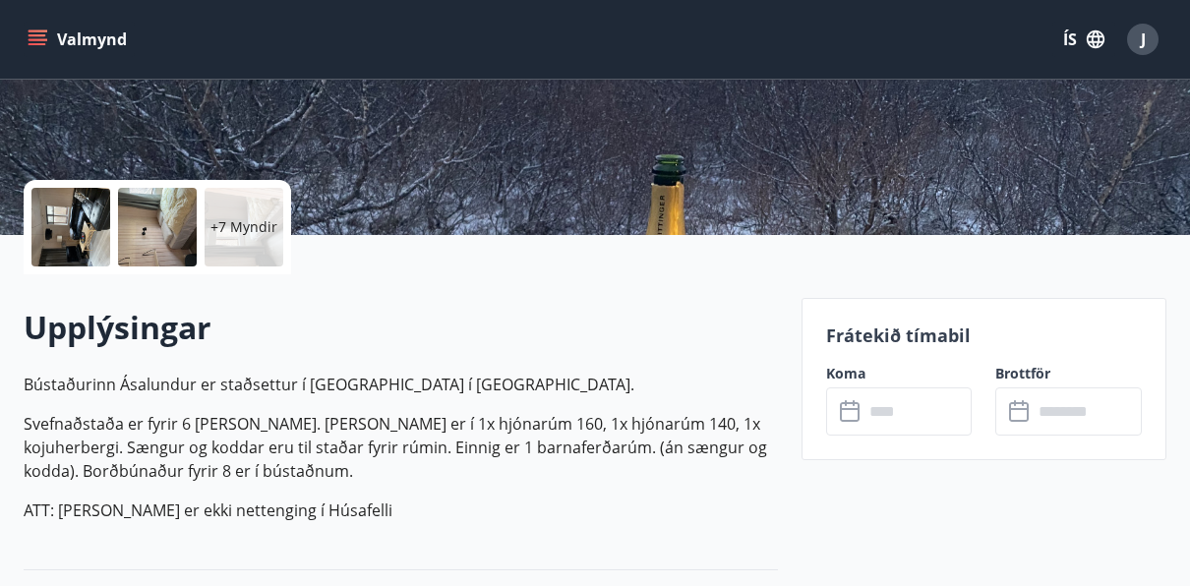
click at [57, 221] on div at bounding box center [70, 227] width 79 height 79
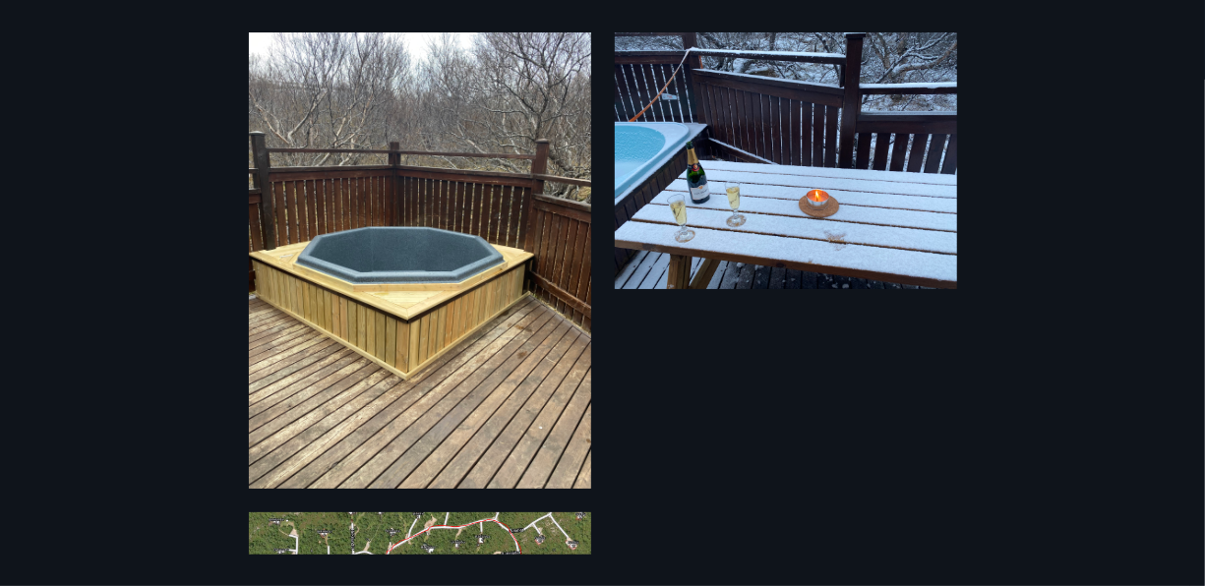
scroll to position [2540, 0]
